Goal: Task Accomplishment & Management: Use online tool/utility

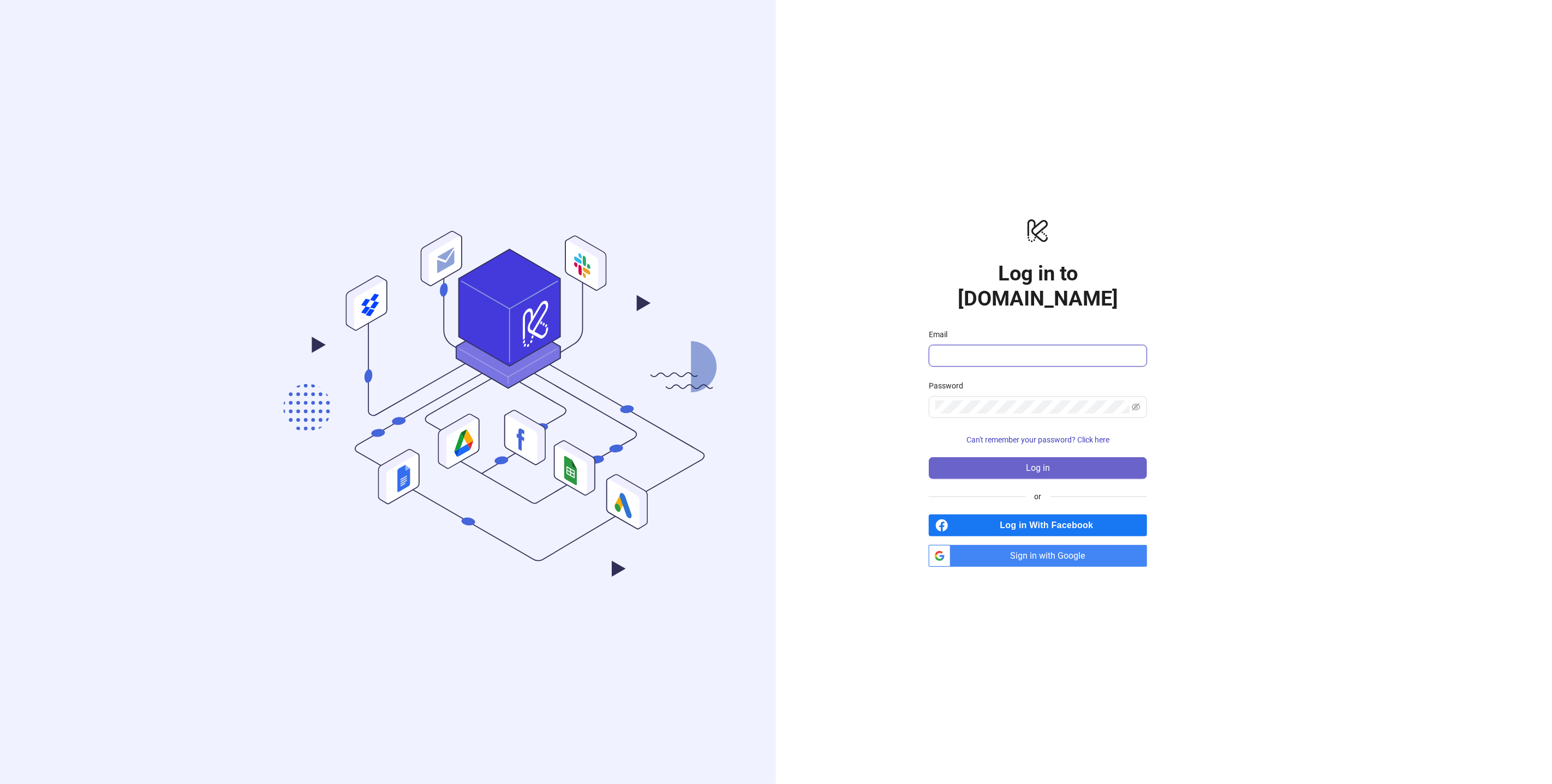
type input "**********"
click at [1006, 458] on button "Log in" at bounding box center [1038, 468] width 219 height 22
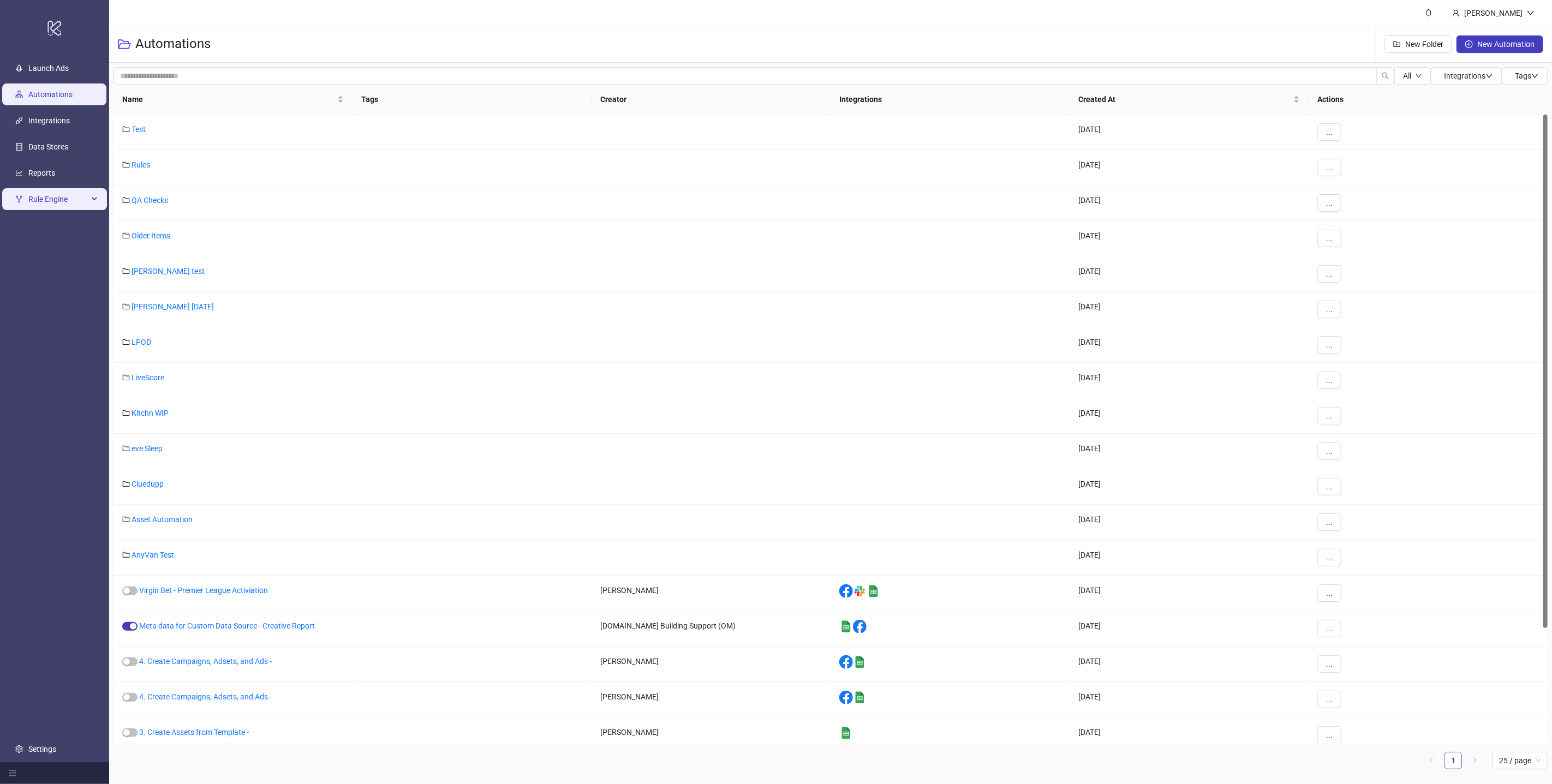
click at [67, 202] on span "Rule Engine" at bounding box center [58, 199] width 60 height 22
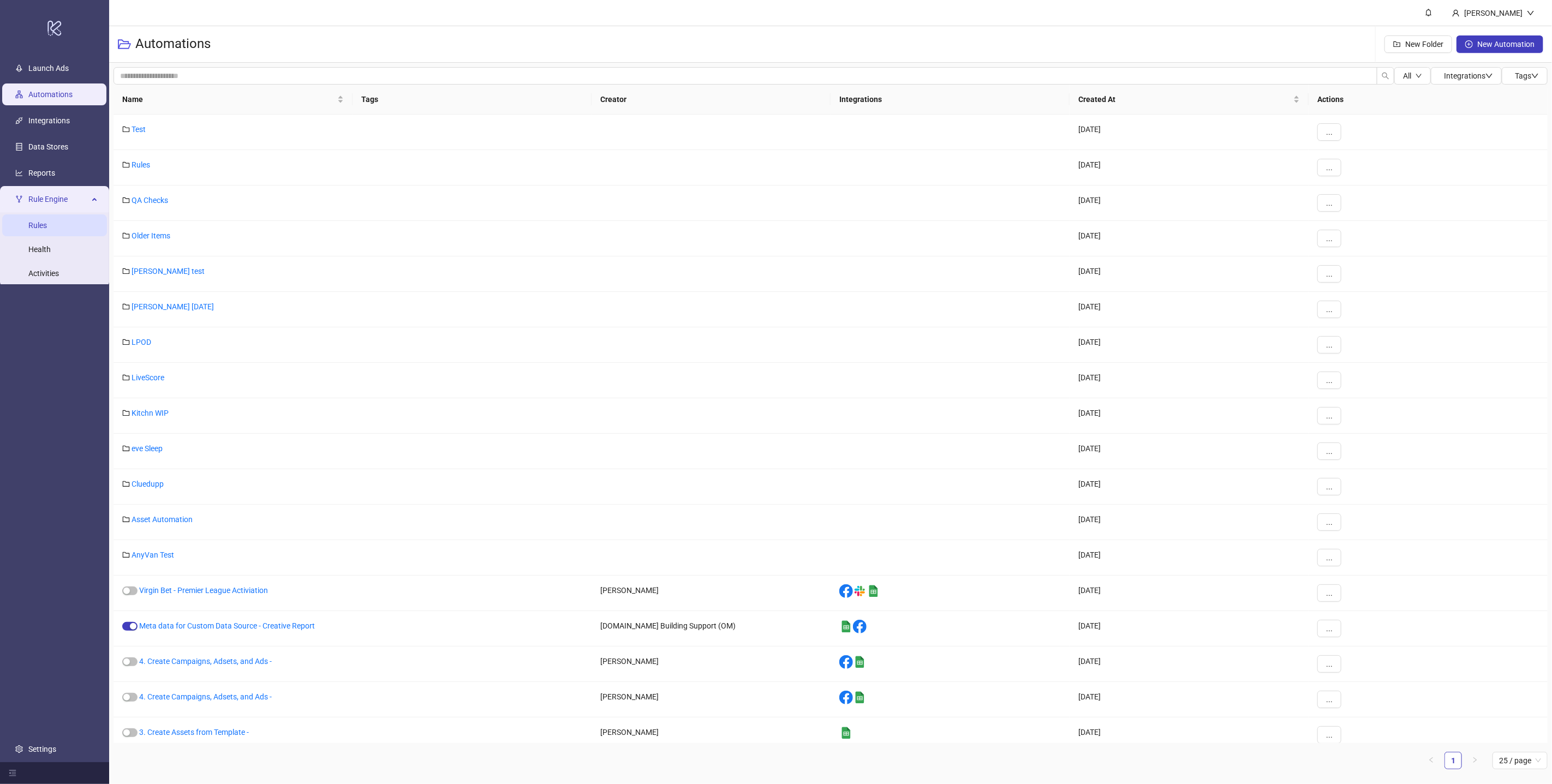
click at [47, 229] on link "Rules" at bounding box center [38, 226] width 19 height 9
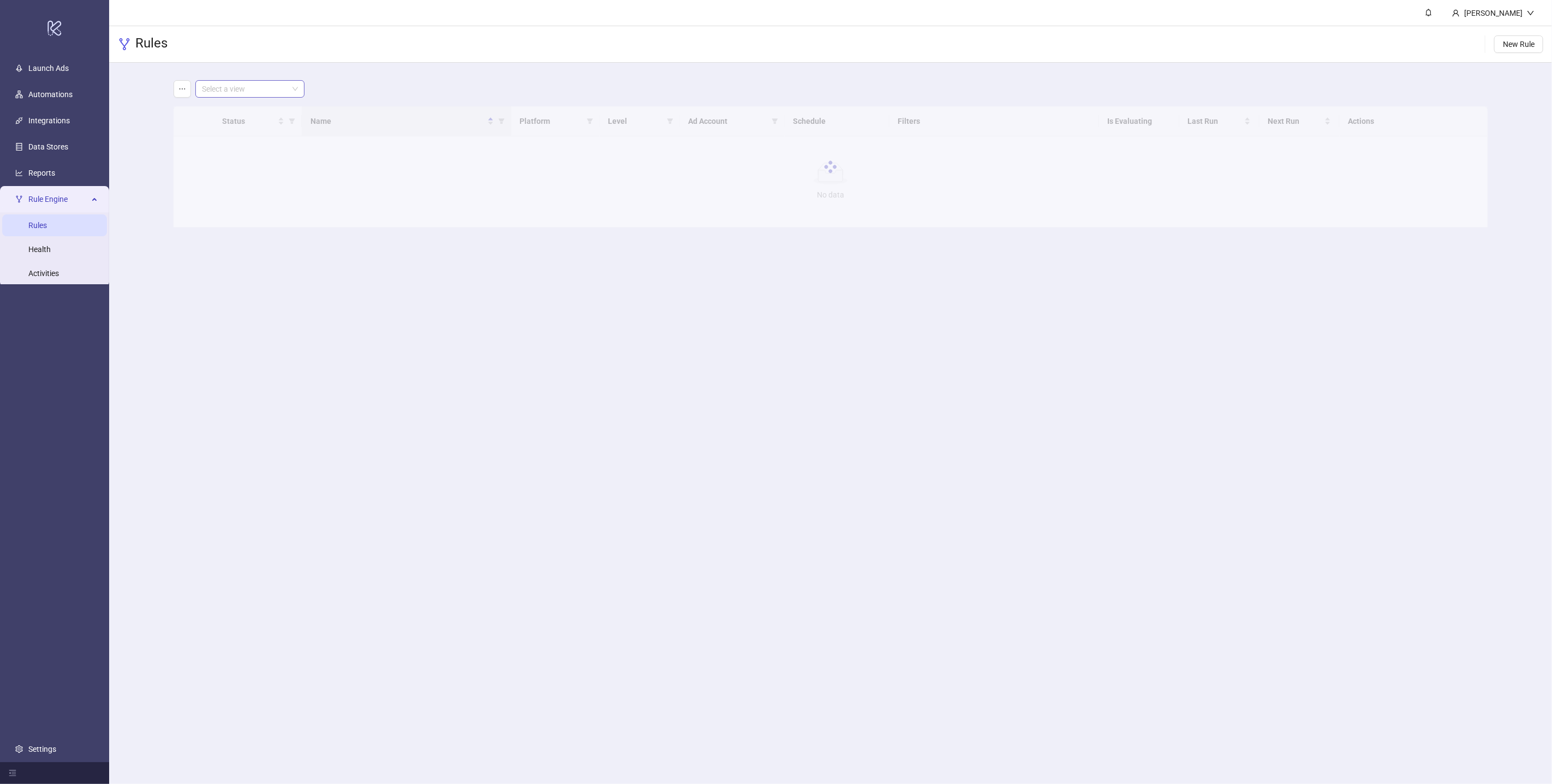
click at [251, 88] on input "search" at bounding box center [245, 89] width 86 height 16
click at [239, 142] on div "Virgin Bet UK" at bounding box center [250, 145] width 92 height 12
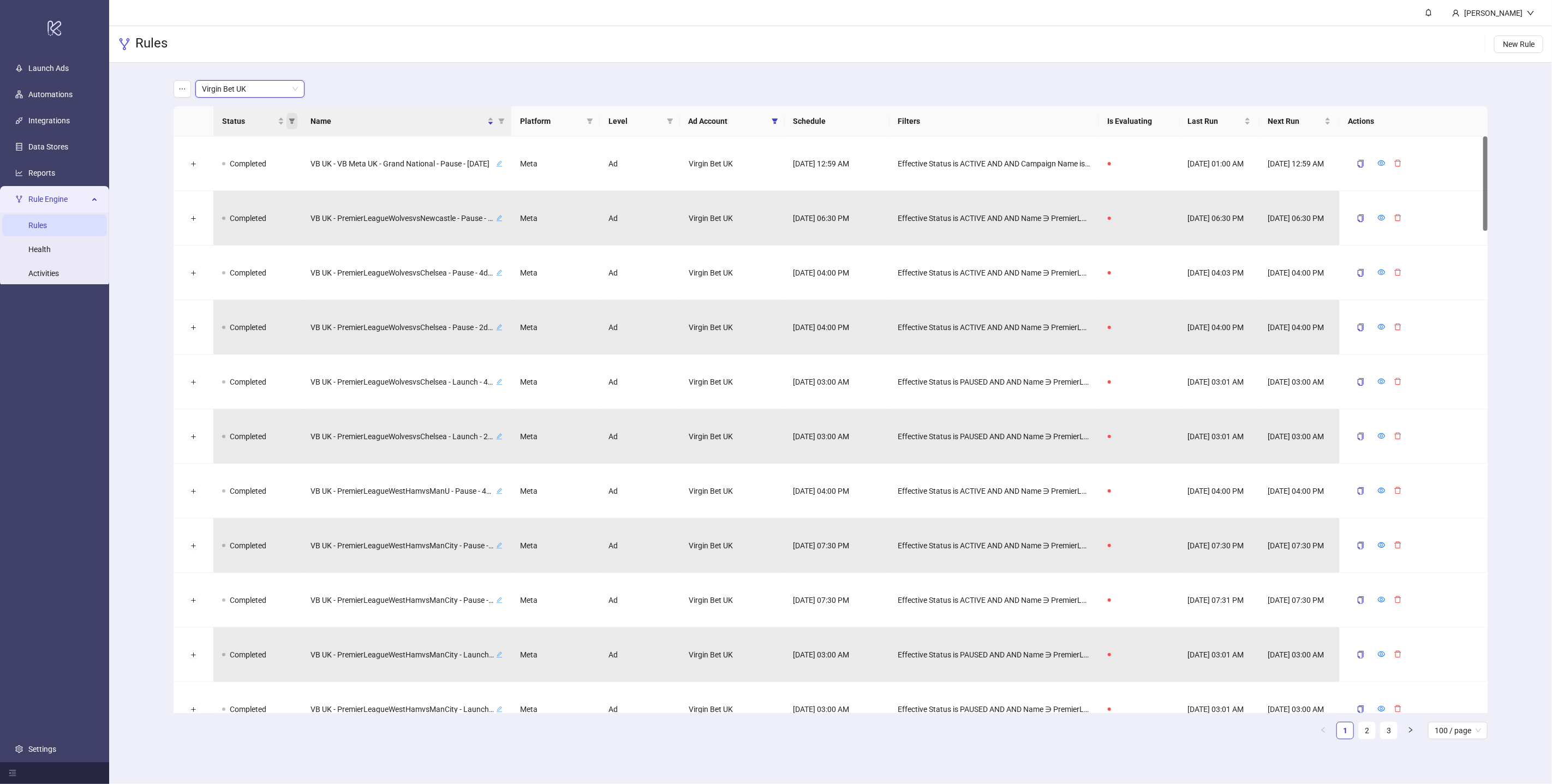
click at [295, 123] on span "Status" at bounding box center [292, 121] width 11 height 16
click at [211, 171] on span "active" at bounding box center [218, 169] width 24 height 9
click at [285, 223] on span "OK" at bounding box center [283, 226] width 11 height 9
